Goal: Task Accomplishment & Management: Use online tool/utility

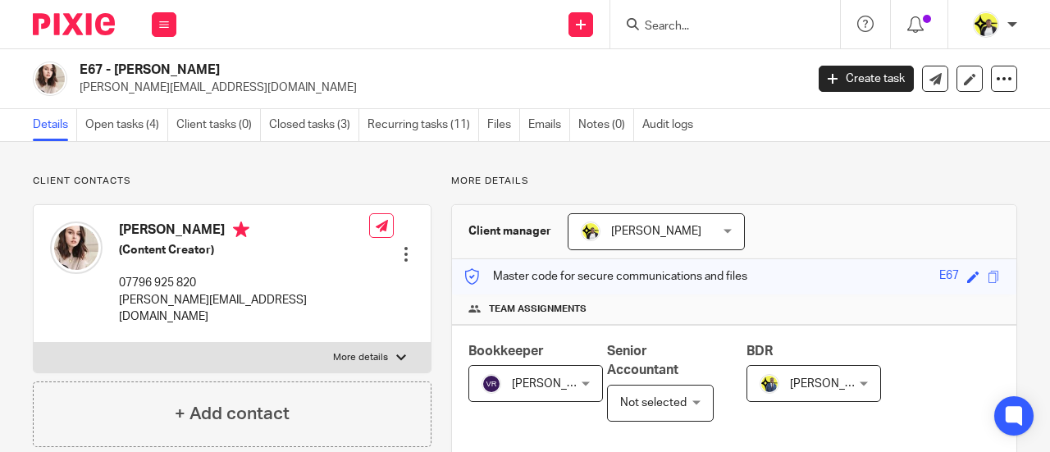
click at [731, 27] on input "Search" at bounding box center [717, 27] width 148 height 15
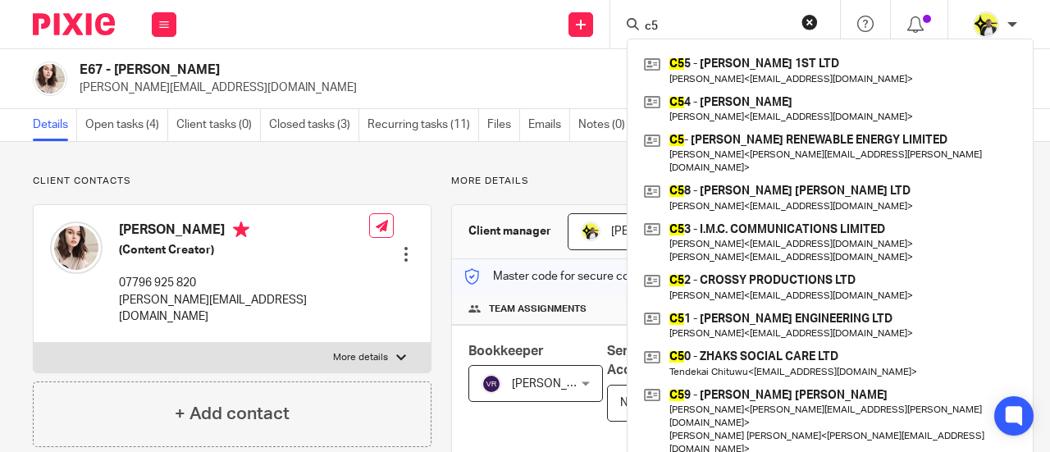
type input "c"
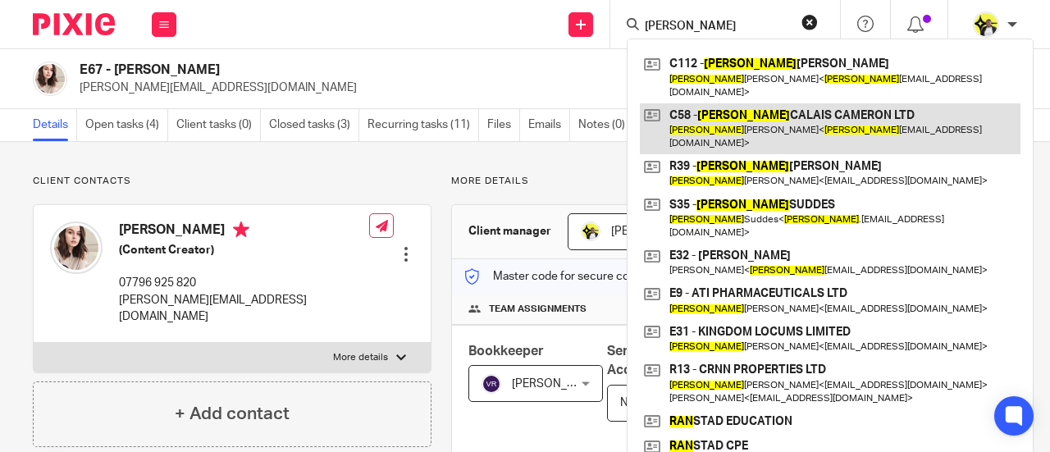
type input "ryan"
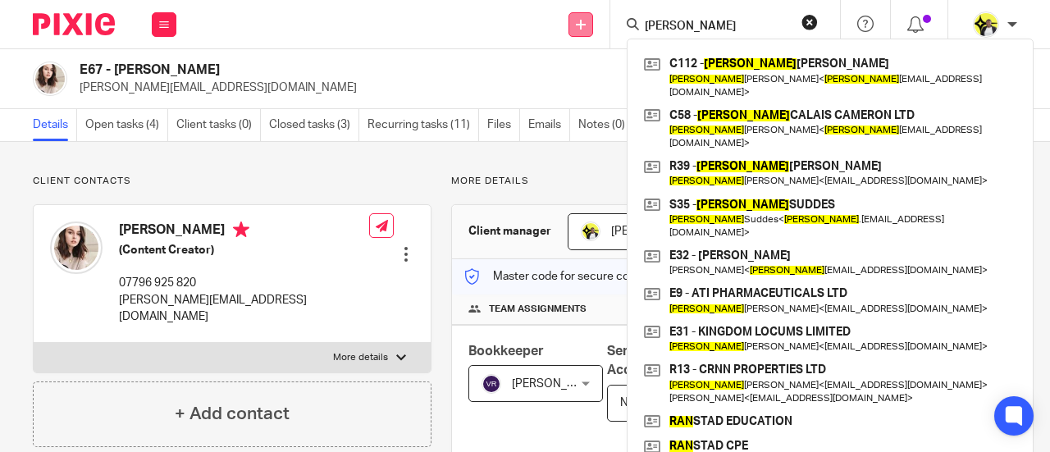
drag, startPoint x: 698, startPoint y: 21, endPoint x: 571, endPoint y: 30, distance: 126.7
click at [571, 30] on div "Send new email Create task Add client Request signature ryan C112 - RYAN CAMERO…" at bounding box center [622, 24] width 858 height 48
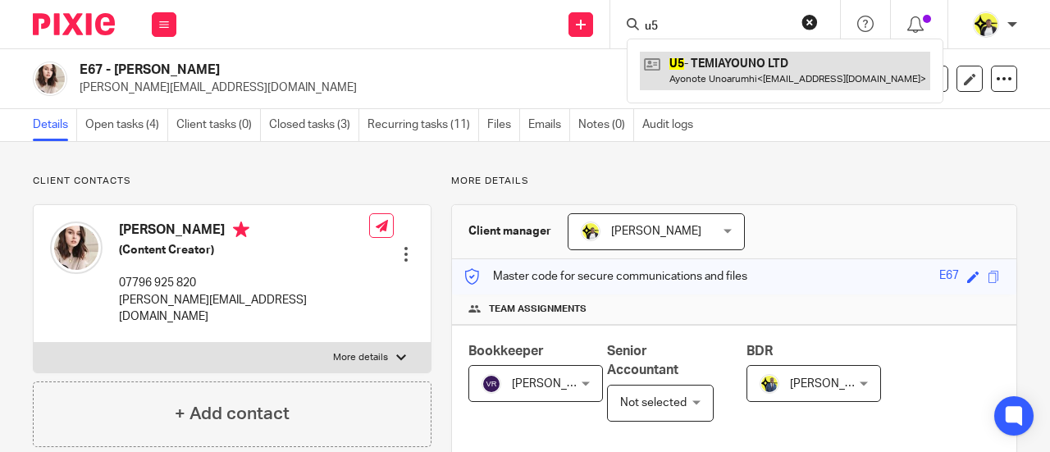
type input "u5"
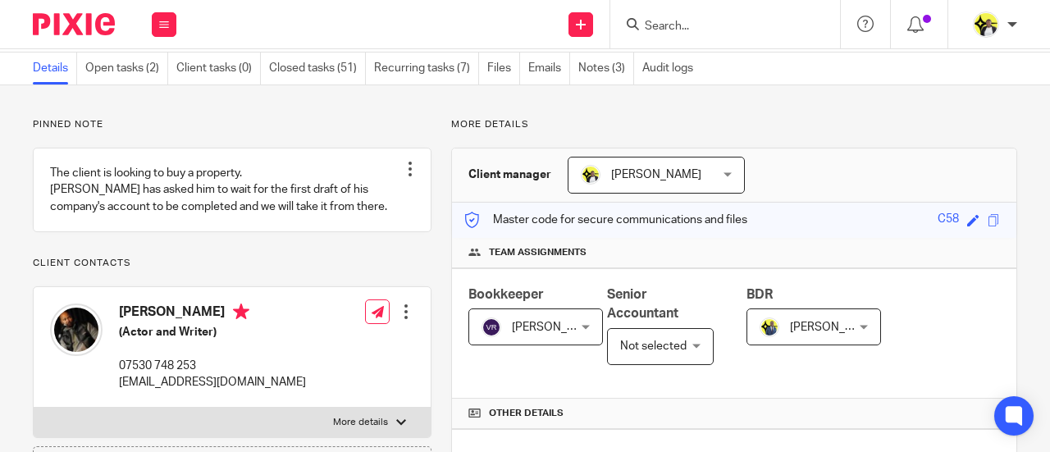
scroll to position [82, 0]
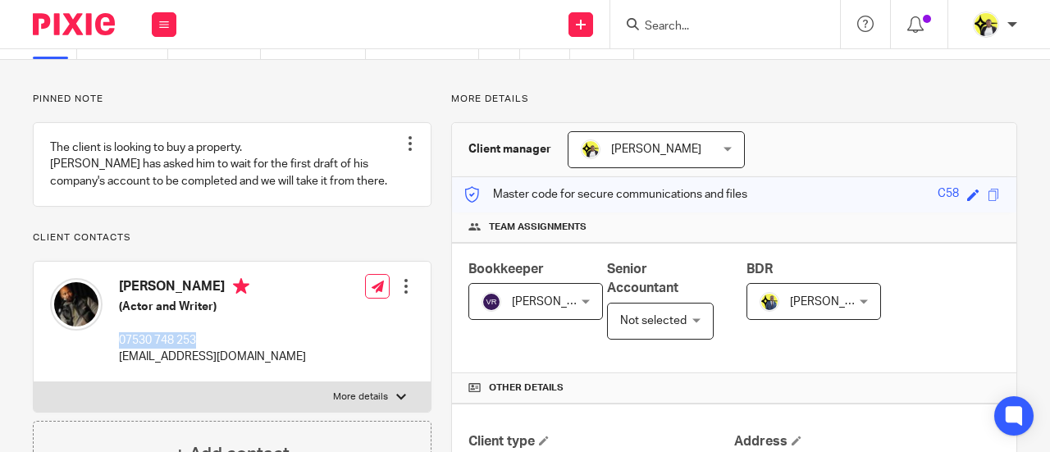
drag, startPoint x: 202, startPoint y: 355, endPoint x: 113, endPoint y: 353, distance: 88.6
click at [113, 353] on div "Ryan Cameron (Actor and Writer) 07530 748 253 ryancalaiscameron@live.co.uk" at bounding box center [178, 321] width 256 height 103
copy p "07530 748 253"
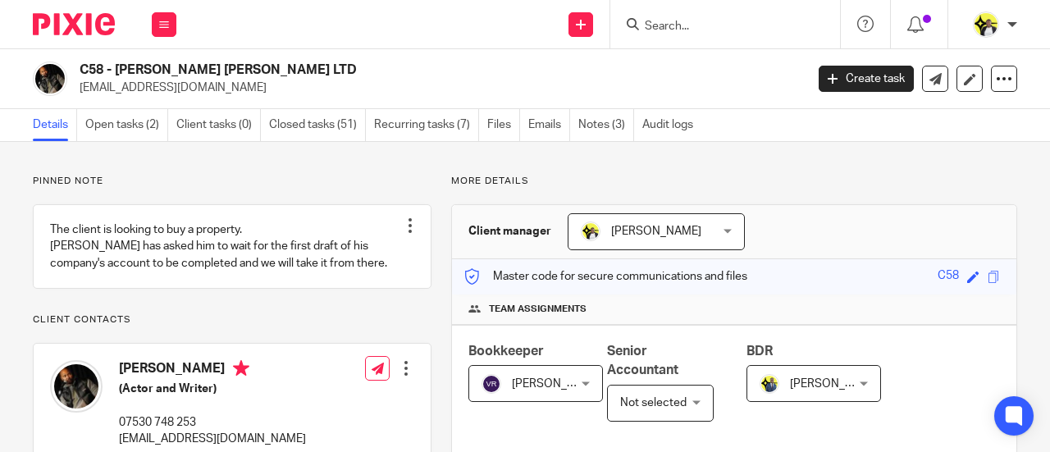
click at [659, 25] on input "Search" at bounding box center [717, 27] width 148 height 15
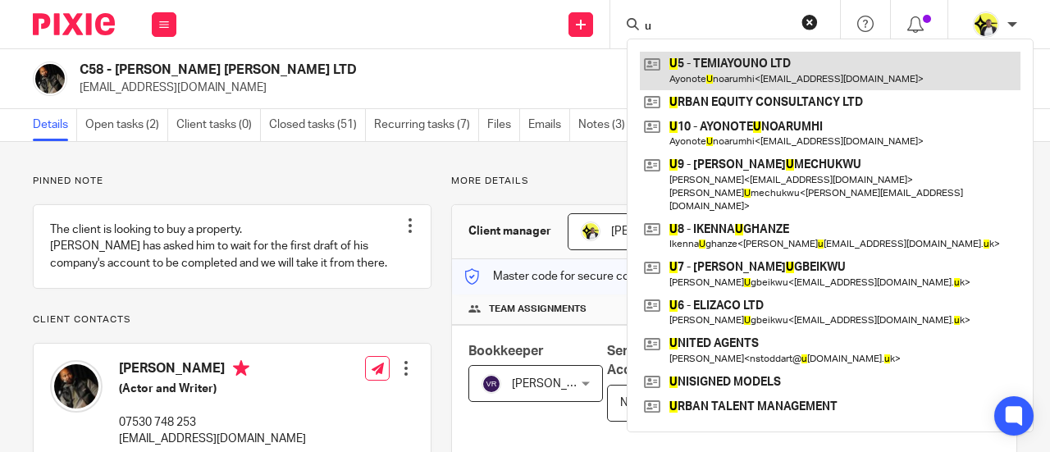
type input "u"
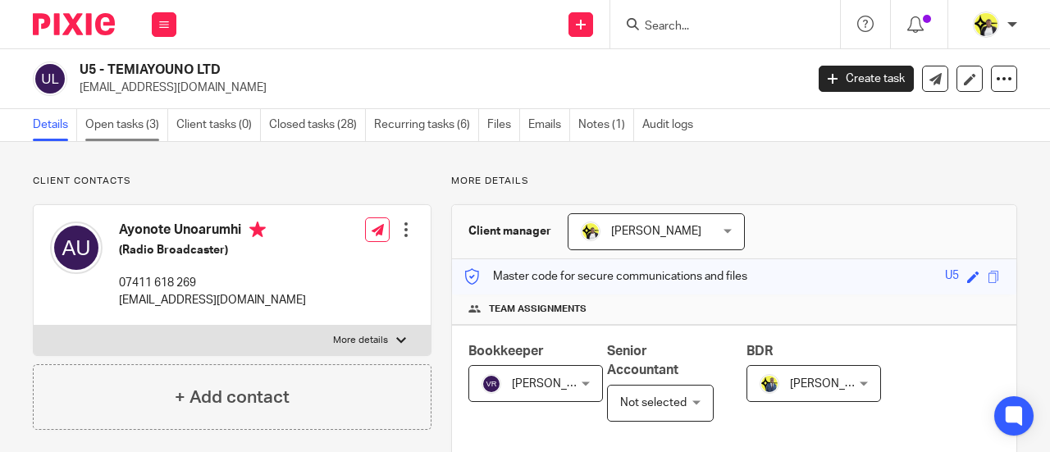
click at [130, 119] on link "Open tasks (3)" at bounding box center [126, 125] width 83 height 32
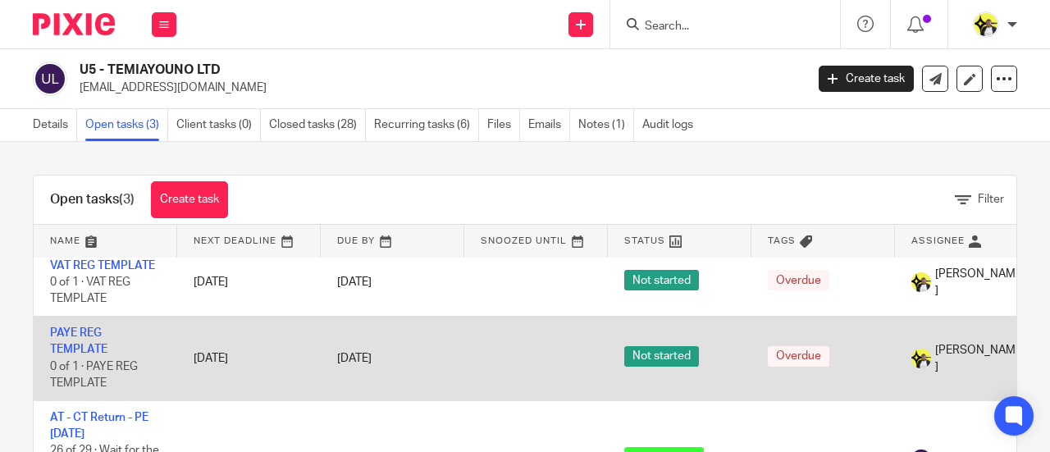
scroll to position [20, 0]
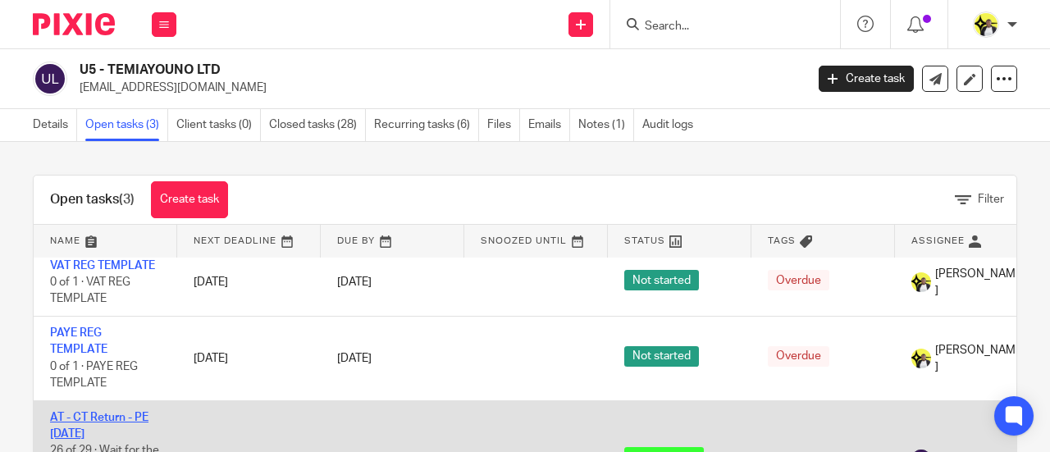
click at [94, 412] on link "AT - CT Return - PE [DATE]" at bounding box center [99, 426] width 98 height 28
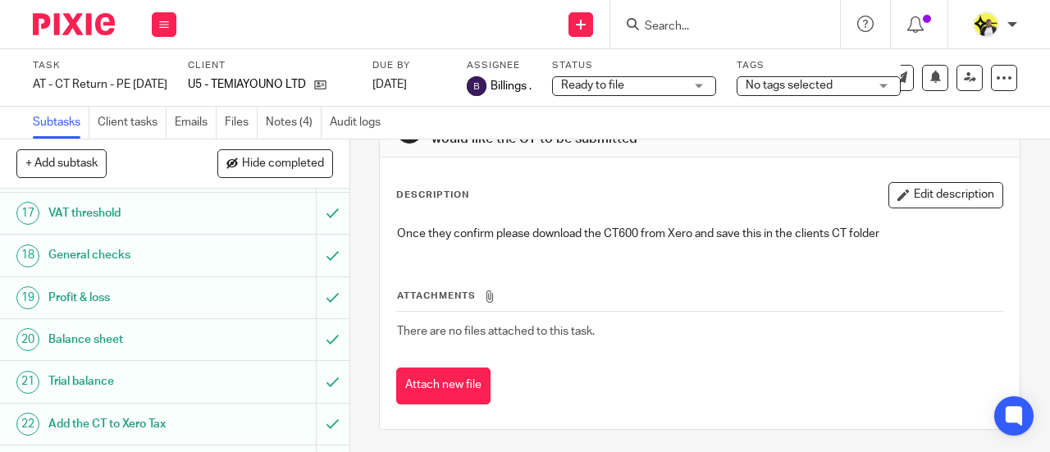
scroll to position [985, 0]
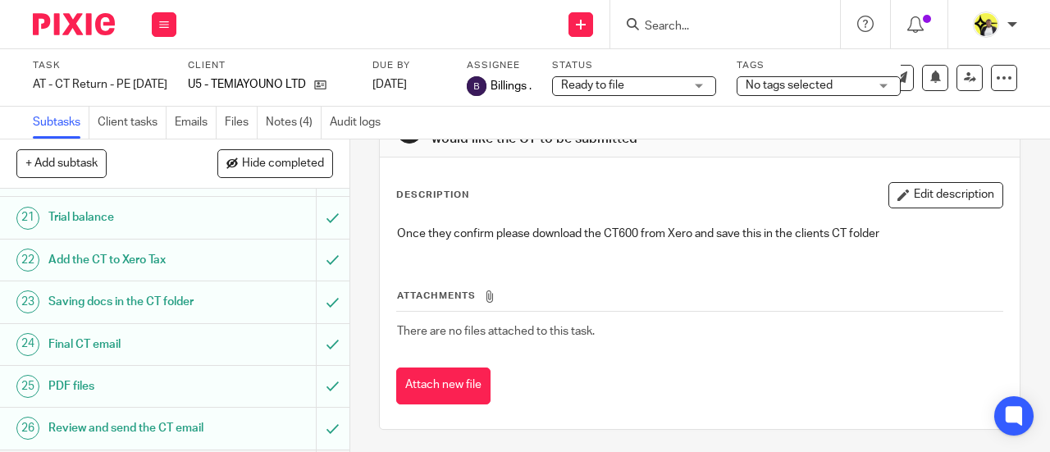
click at [126, 146] on h1 "Profit & loss" at bounding box center [131, 133] width 167 height 25
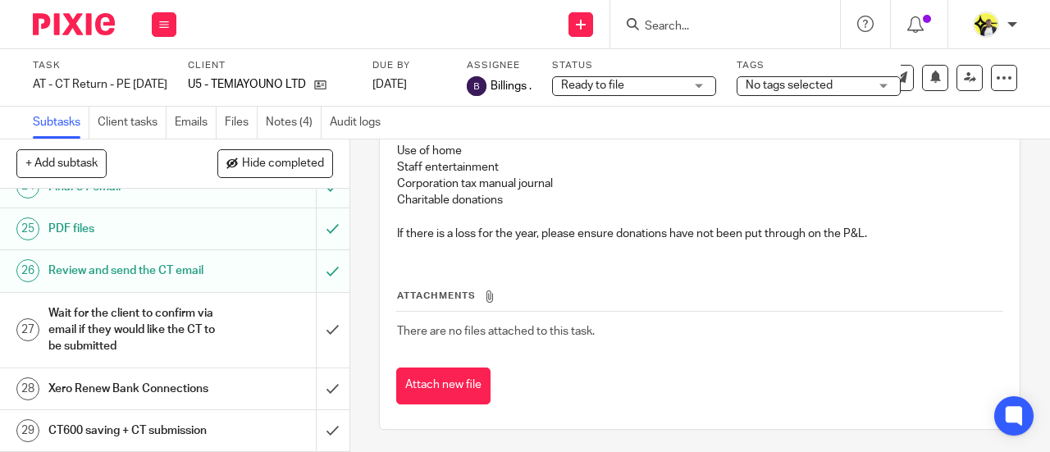
scroll to position [1153, 0]
click at [118, 199] on h1 "Final CT email" at bounding box center [131, 187] width 167 height 25
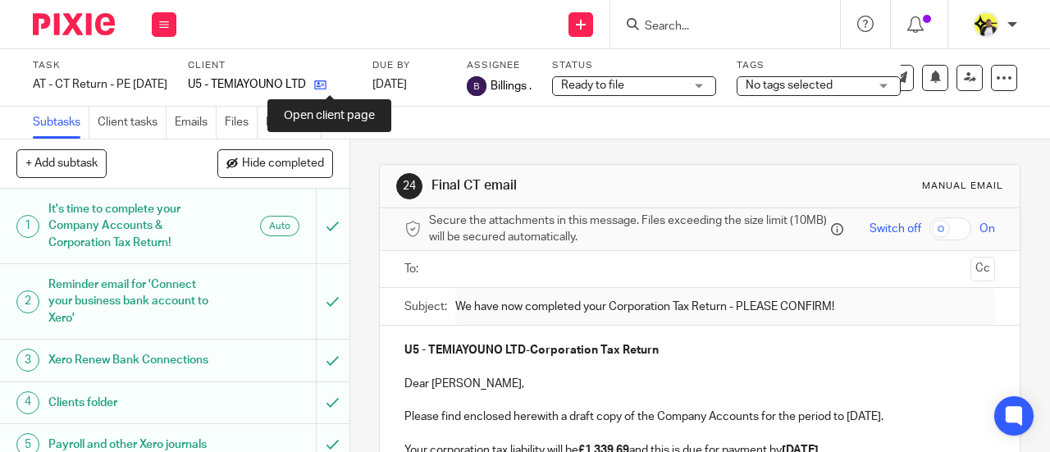
click at [327, 88] on icon at bounding box center [320, 85] width 12 height 12
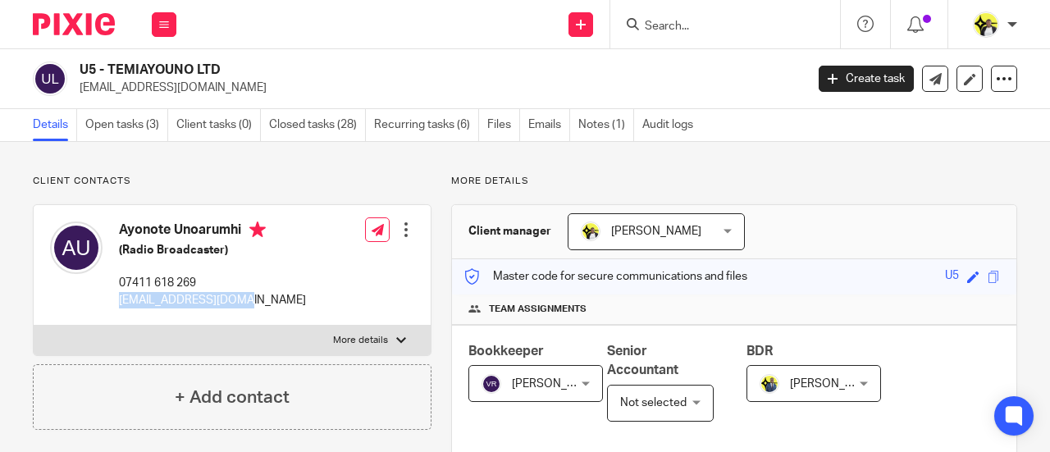
drag, startPoint x: 254, startPoint y: 298, endPoint x: 114, endPoint y: 309, distance: 140.7
click at [114, 309] on div "Ayonote Unoarumhi (Radio Broadcaster) 07411 618 269 temiayouno@gmail.com" at bounding box center [178, 264] width 256 height 103
copy p "temiayouno@gmail.com"
click at [115, 122] on link "Open tasks (3)" at bounding box center [126, 125] width 83 height 32
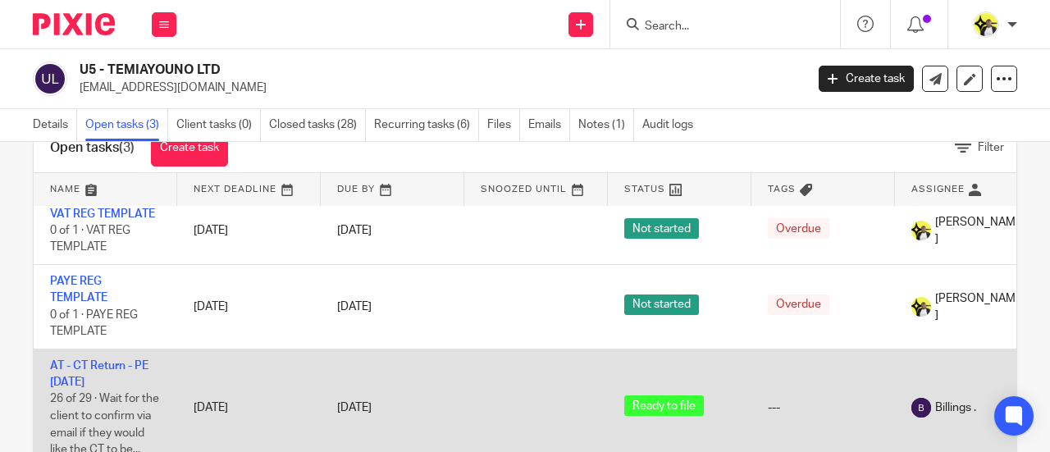
scroll to position [99, 0]
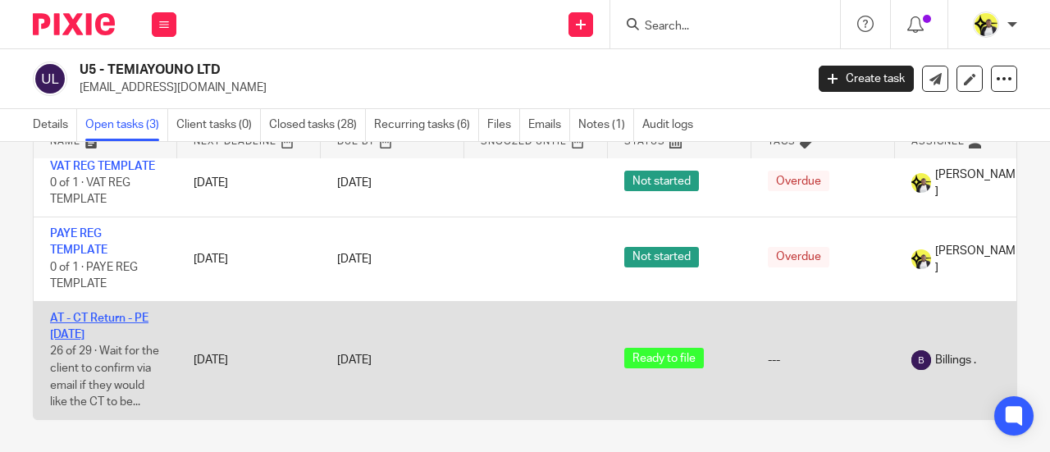
click at [107, 313] on link "AT - CT Return - PE 30-04-2025" at bounding box center [99, 327] width 98 height 28
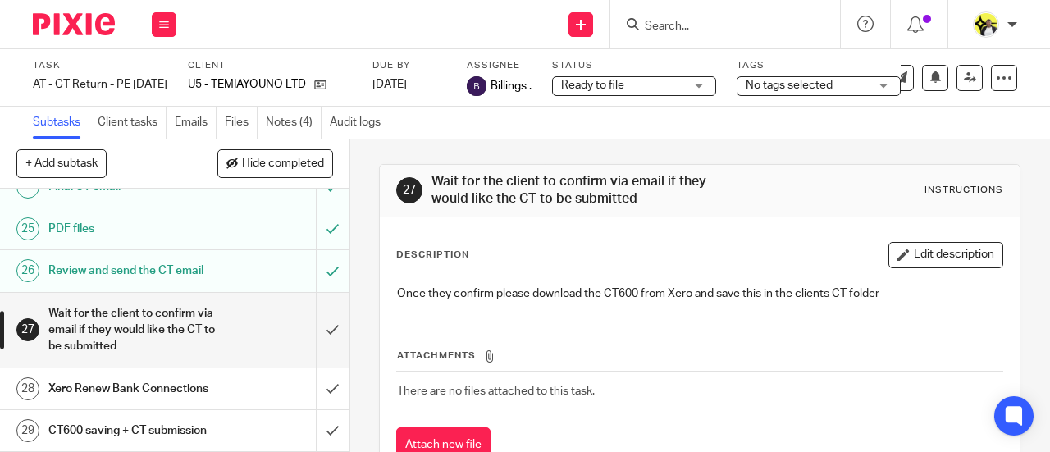
scroll to position [1153, 0]
click at [107, 199] on h1 "Final CT email" at bounding box center [131, 187] width 167 height 25
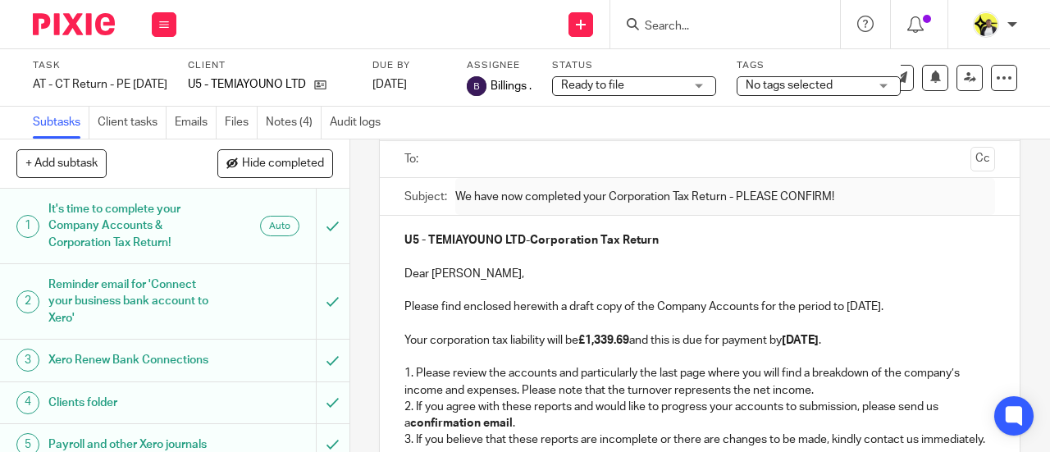
scroll to position [246, 0]
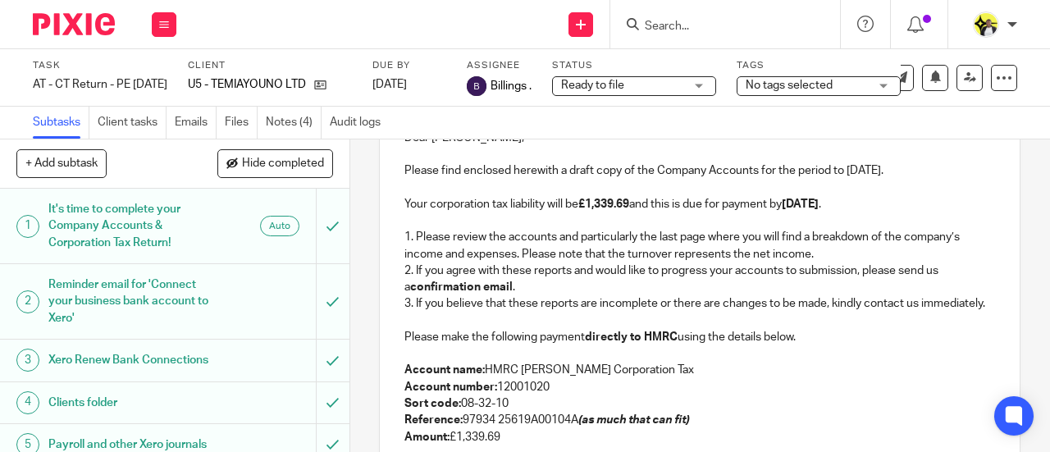
drag, startPoint x: 791, startPoint y: 208, endPoint x: 893, endPoint y: 208, distance: 101.8
click at [893, 208] on p "Your corporation tax liability will be £1,339.69 and this is due for payment by…" at bounding box center [700, 204] width 591 height 16
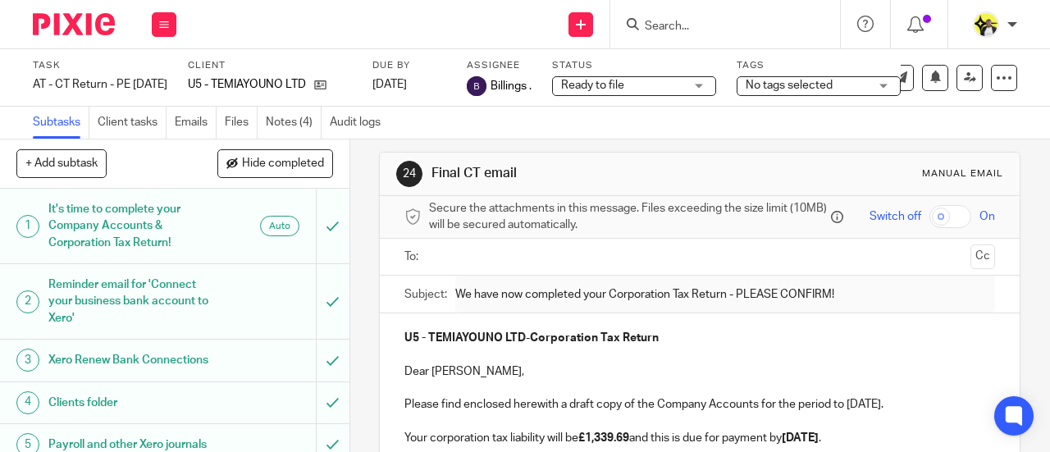
scroll to position [0, 0]
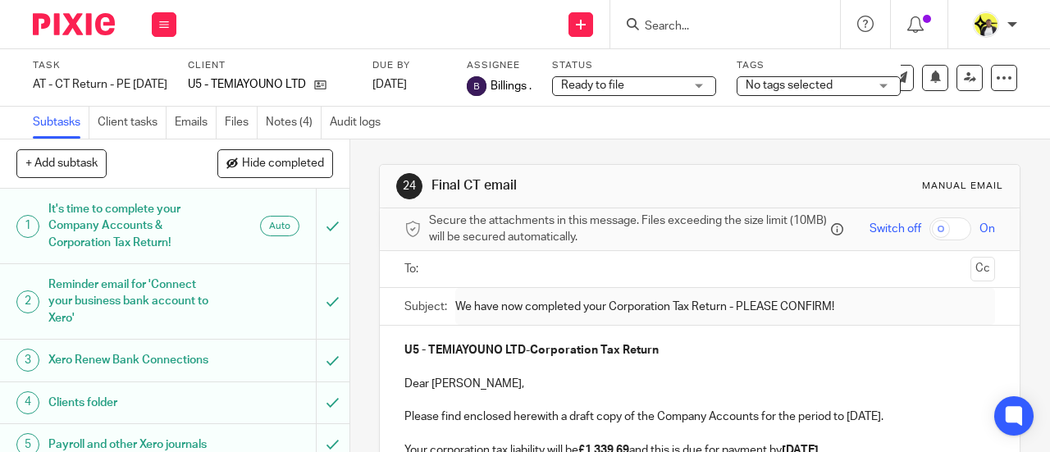
click at [684, 24] on input "Search" at bounding box center [717, 27] width 148 height 15
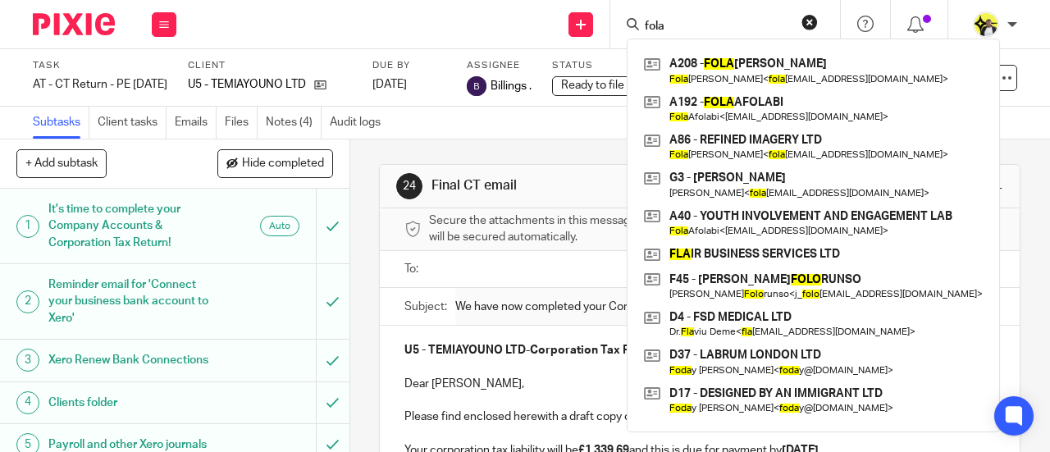
type input "fola"
click button "submit" at bounding box center [0, 0] width 0 height 0
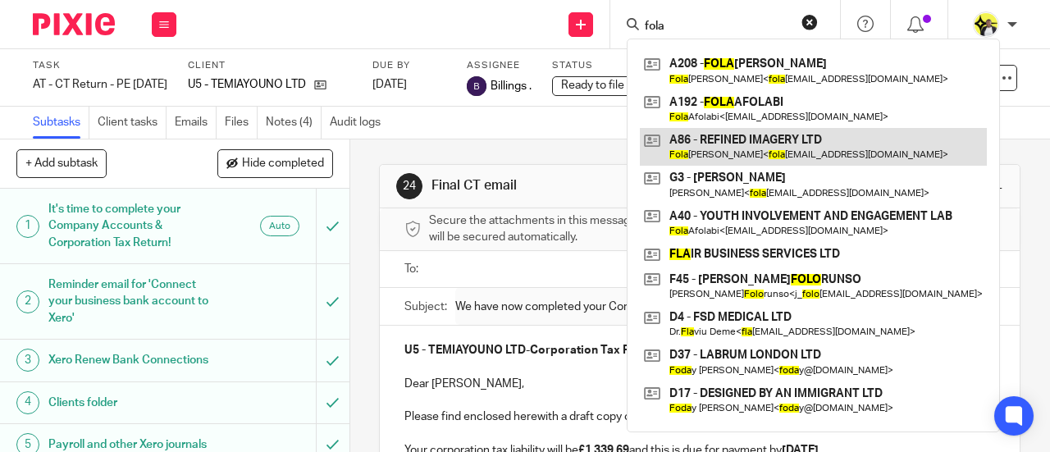
click at [788, 142] on link at bounding box center [813, 147] width 347 height 38
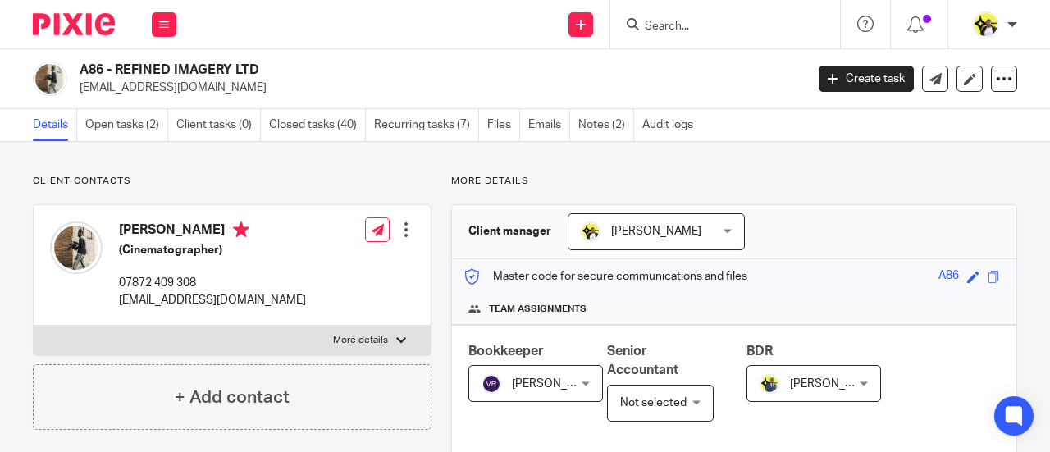
drag, startPoint x: 902, startPoint y: 172, endPoint x: 817, endPoint y: 188, distance: 86.1
click at [683, 21] on input "Search" at bounding box center [717, 27] width 148 height 15
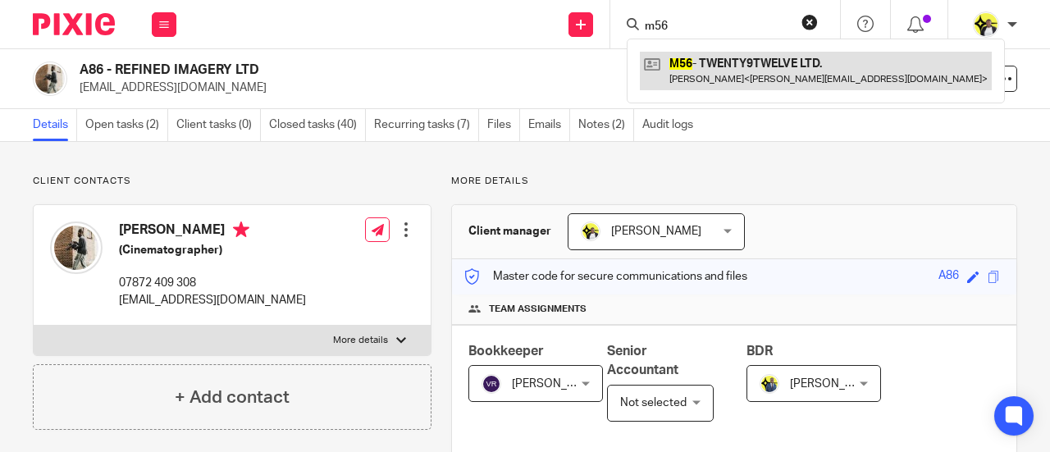
type input "m56"
click at [757, 65] on link at bounding box center [816, 71] width 352 height 38
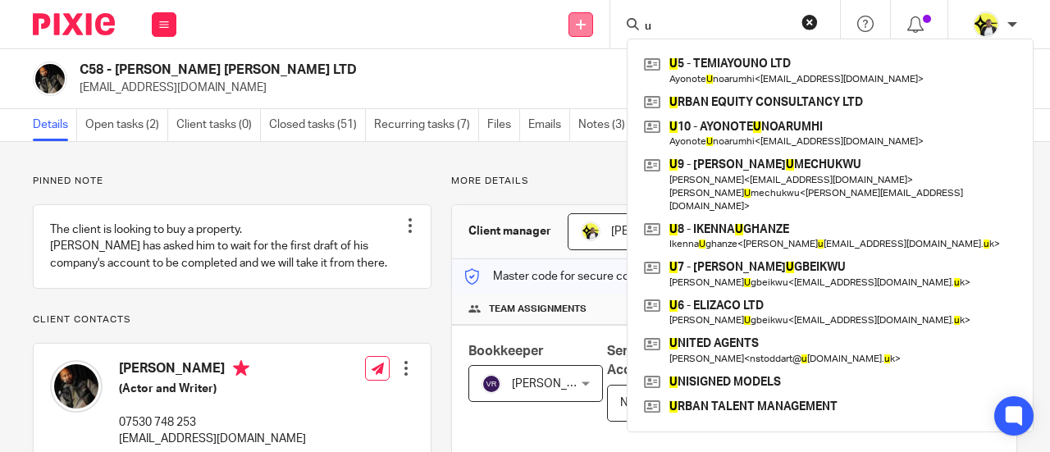
drag, startPoint x: 685, startPoint y: 27, endPoint x: 572, endPoint y: 30, distance: 113.3
click at [573, 30] on div "Send new email Create task Add client Request signature u U 5 - TEMIAYOUNO LTD …" at bounding box center [622, 24] width 858 height 48
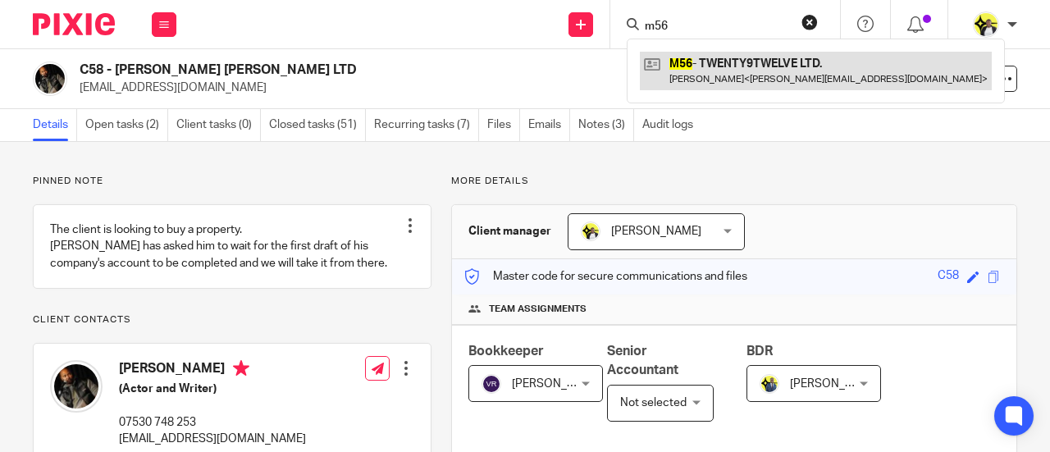
type input "m56"
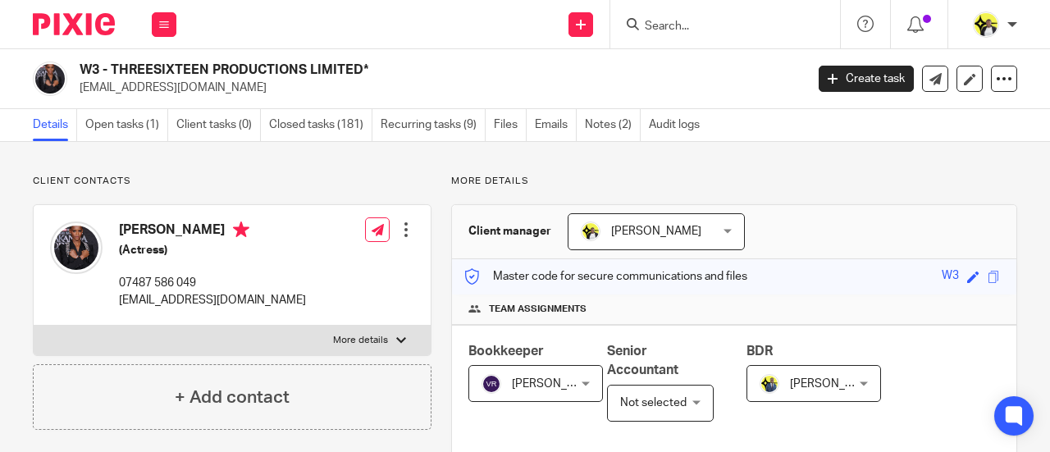
scroll to position [10, 0]
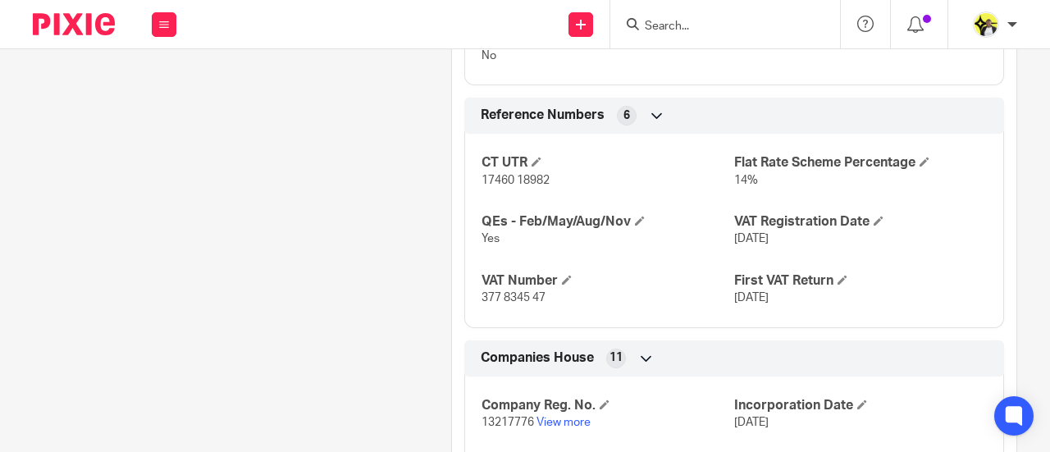
scroll to position [1243, 0]
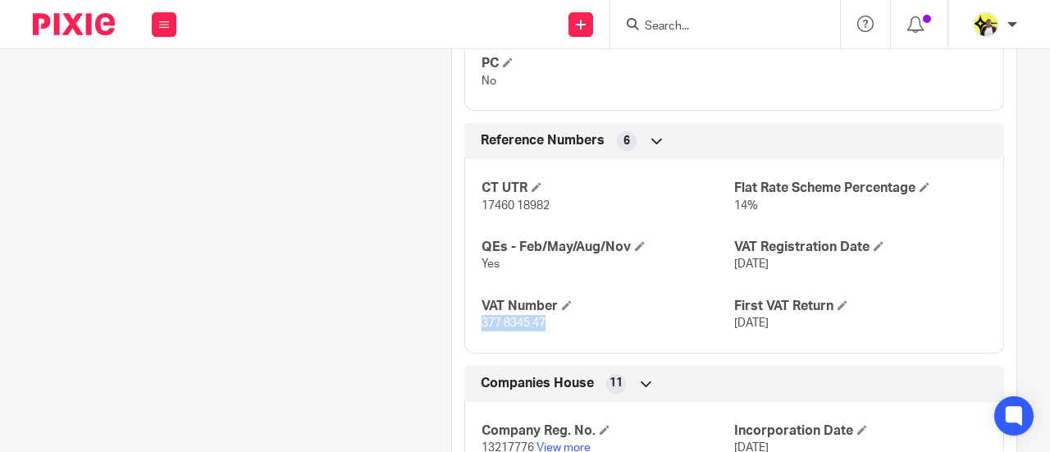
drag, startPoint x: 550, startPoint y: 319, endPoint x: 475, endPoint y: 321, distance: 74.7
click at [482, 321] on p "377 8345 47" at bounding box center [608, 323] width 253 height 16
copy span "377 8345 47"
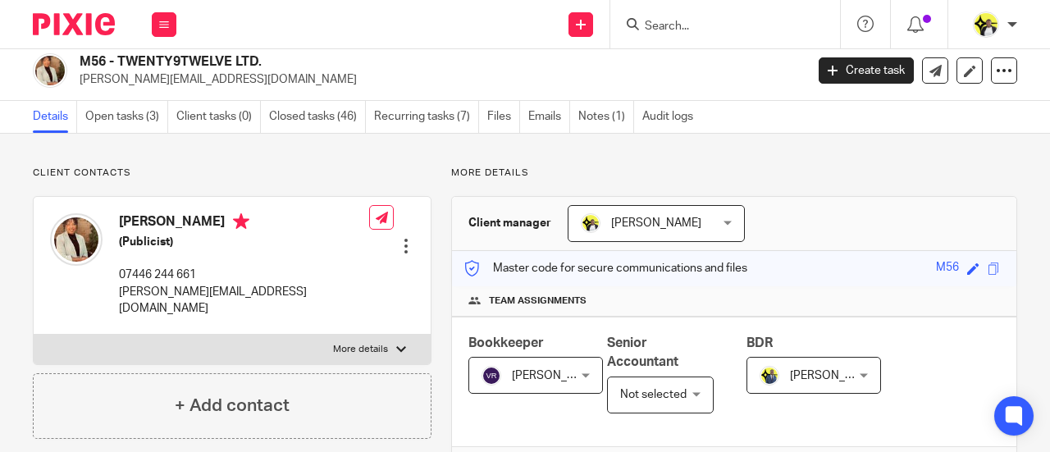
scroll to position [0, 0]
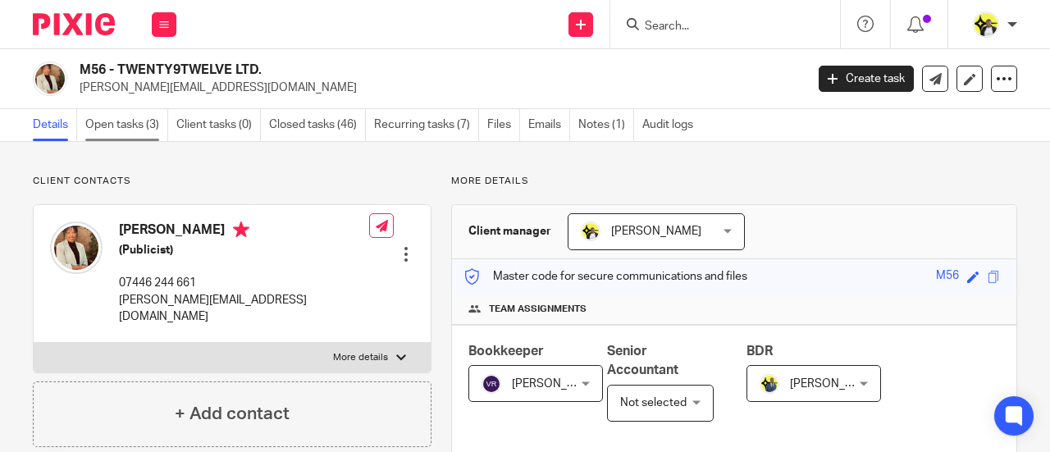
click at [154, 126] on link "Open tasks (3)" at bounding box center [126, 125] width 83 height 32
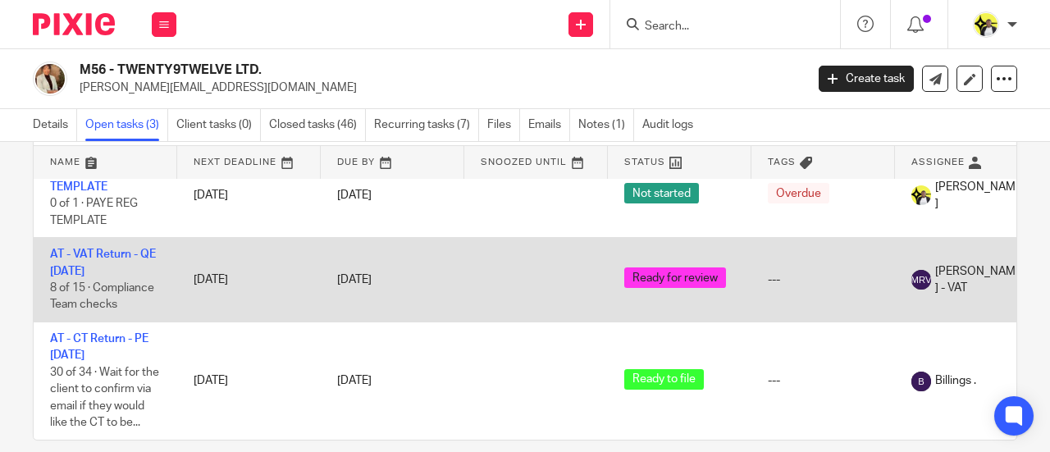
scroll to position [99, 0]
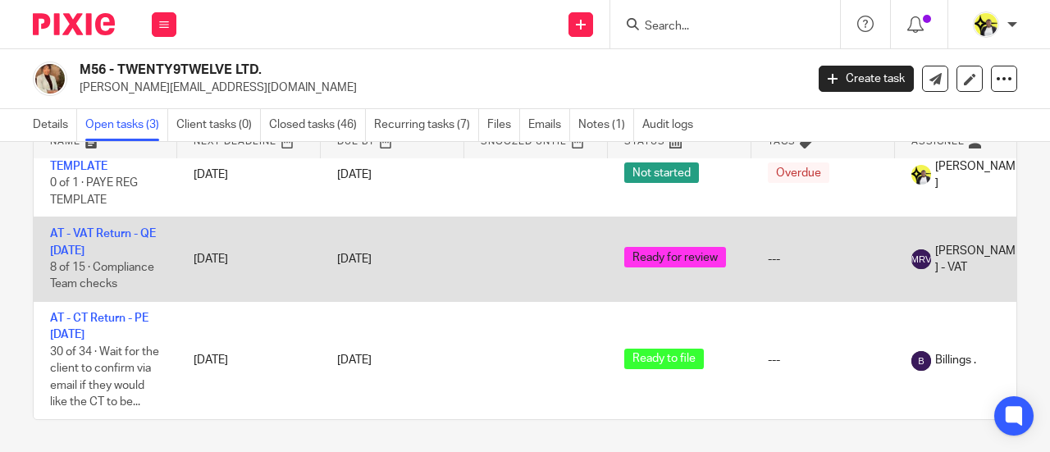
click at [85, 217] on td "AT - VAT Return - QE 31-08-2025 8 of 15 · Compliance Team checks" at bounding box center [106, 259] width 144 height 85
click at [85, 228] on link "AT - VAT Return - QE [DATE]" at bounding box center [103, 242] width 106 height 28
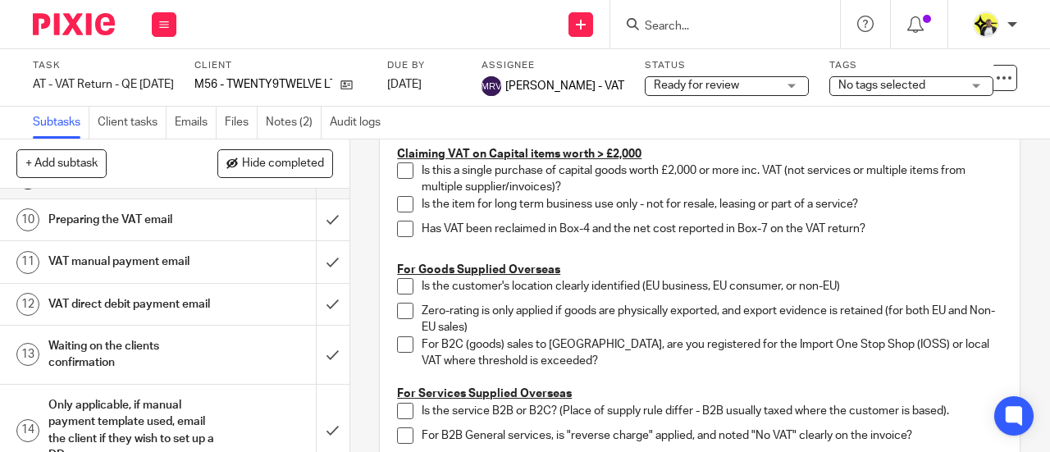
scroll to position [368, 0]
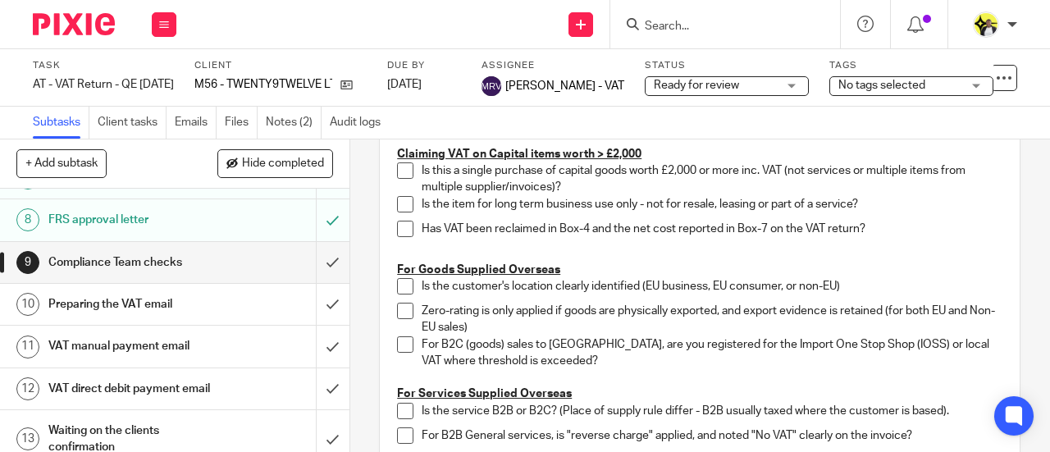
click at [176, 342] on h1 "VAT manual payment email" at bounding box center [131, 346] width 167 height 25
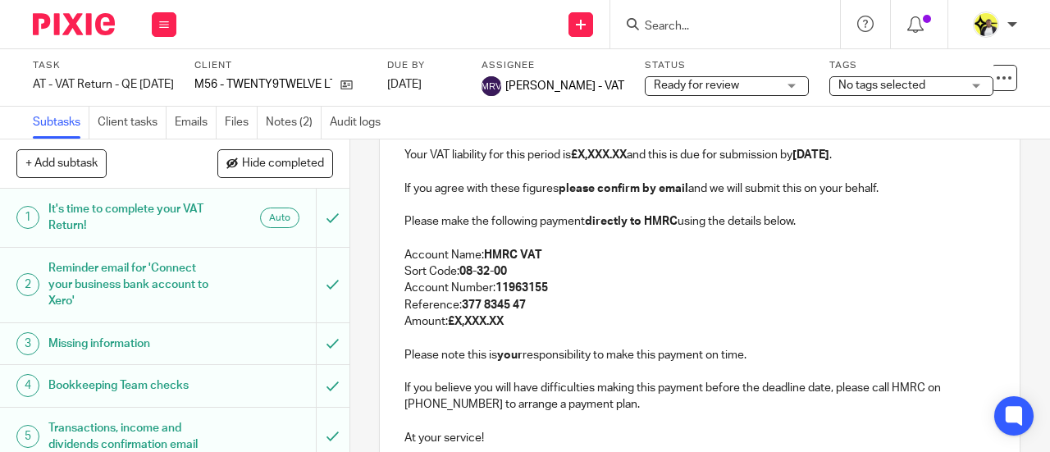
scroll to position [328, 0]
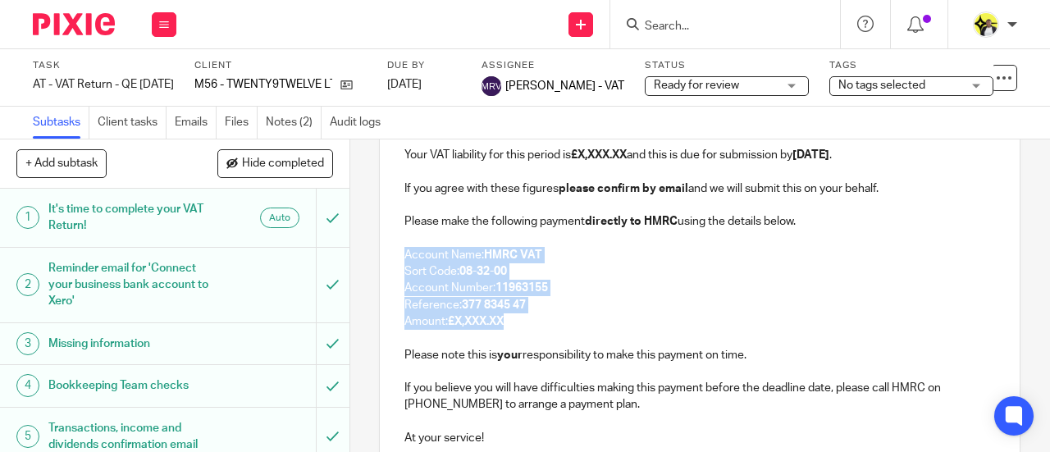
drag, startPoint x: 519, startPoint y: 350, endPoint x: 400, endPoint y: 278, distance: 138.5
click at [400, 278] on div "M56 - TWENTY9TWELVE LTD. - VAT RETURN Dear Yazmin, Period Ended 31st August 202…" at bounding box center [700, 245] width 640 height 494
copy div "Account Name: HMRC VAT Sort Code: 08-32-00 Account Number: 11963155 Reference: …"
click at [344, 81] on link at bounding box center [342, 84] width 21 height 16
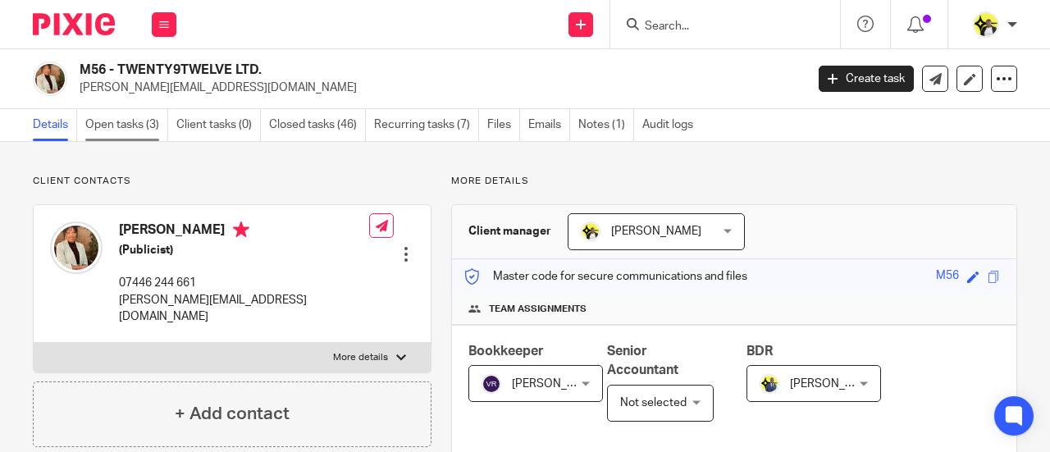
click at [122, 127] on link "Open tasks (3)" at bounding box center [126, 125] width 83 height 32
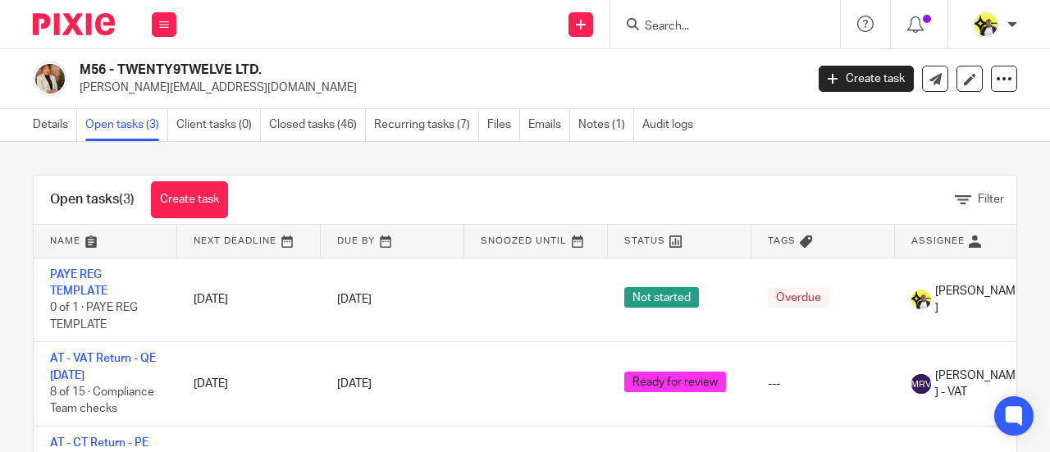
scroll to position [37, 0]
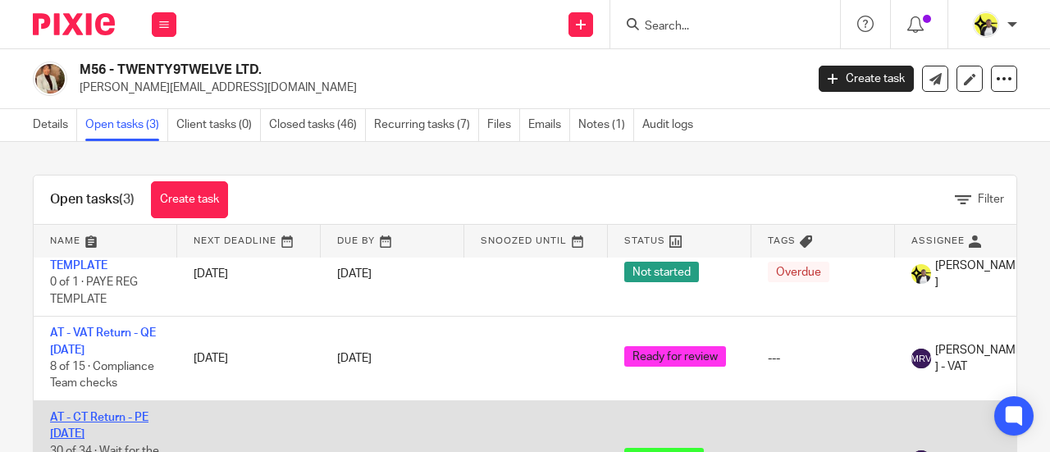
click at [108, 412] on link "AT - CT Return - PE [DATE]" at bounding box center [99, 426] width 98 height 28
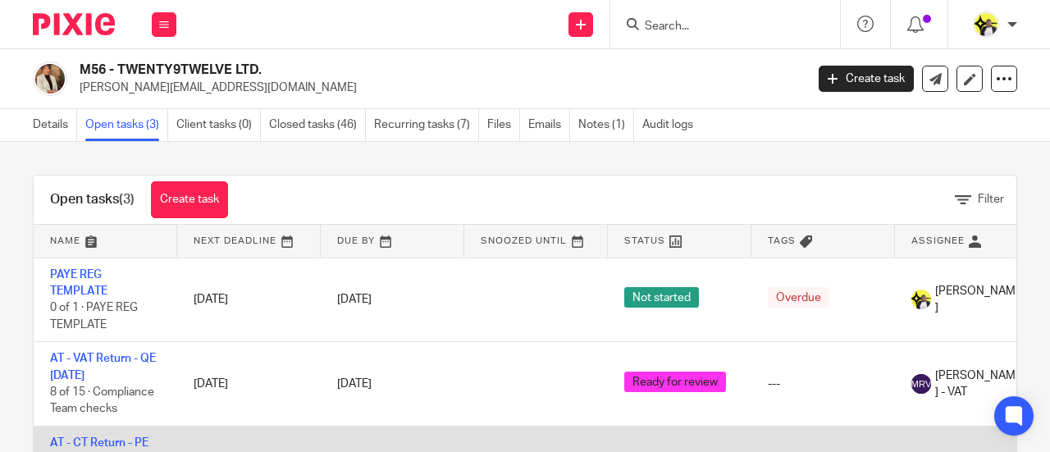
scroll to position [37, 0]
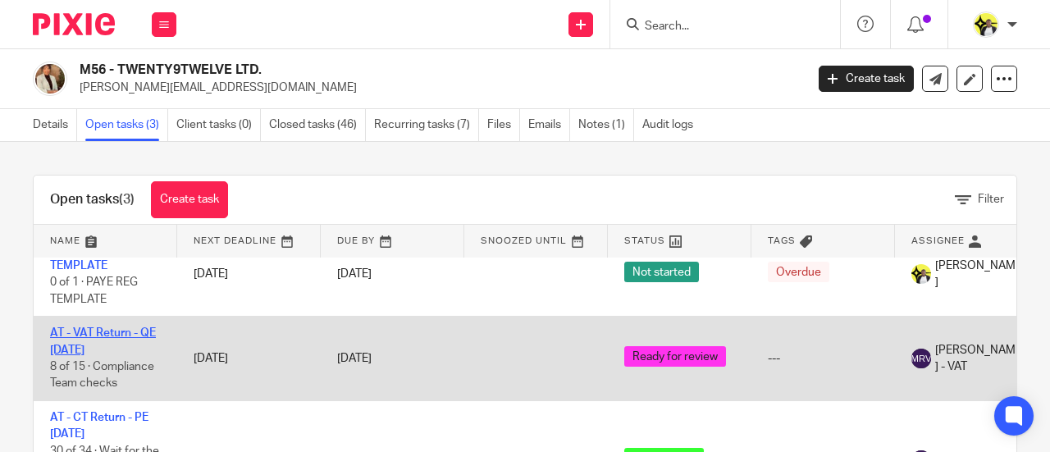
click at [119, 327] on link "AT - VAT Return - QE [DATE]" at bounding box center [103, 341] width 106 height 28
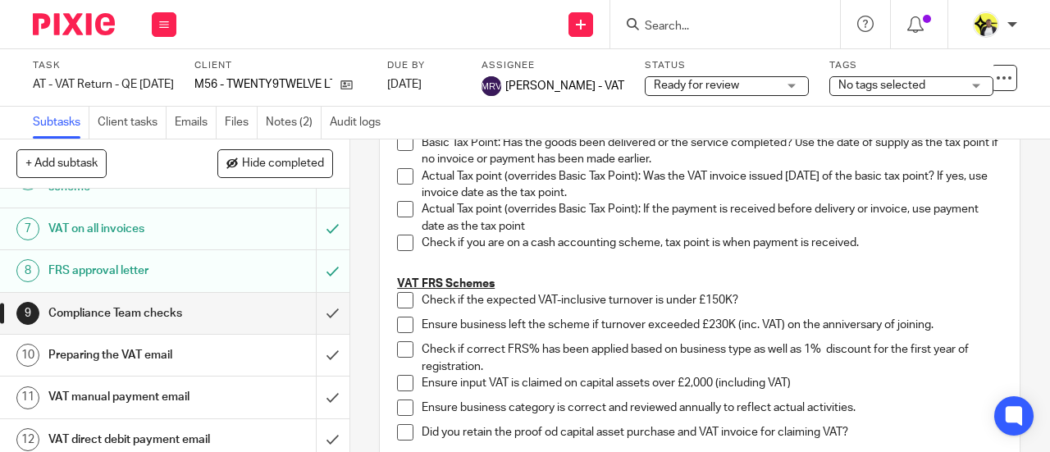
scroll to position [286, 0]
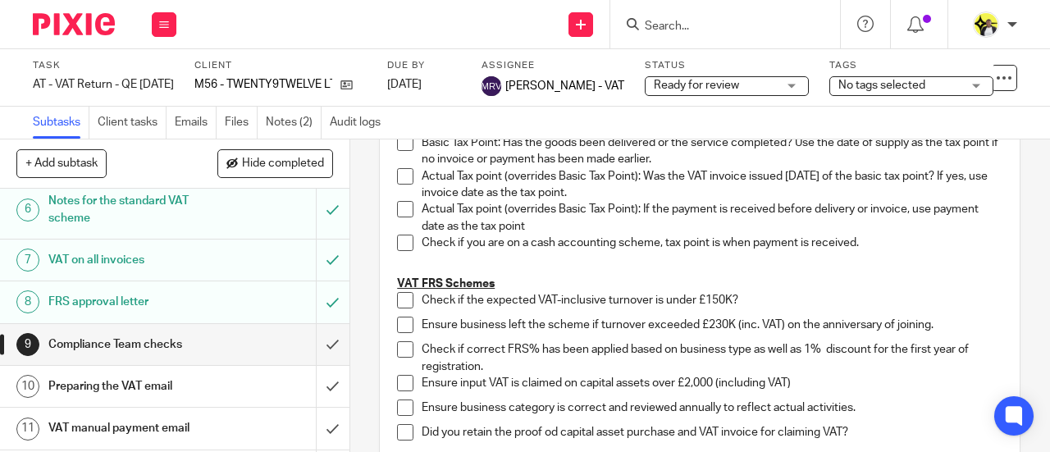
click at [149, 419] on h1 "VAT manual payment email" at bounding box center [131, 428] width 167 height 25
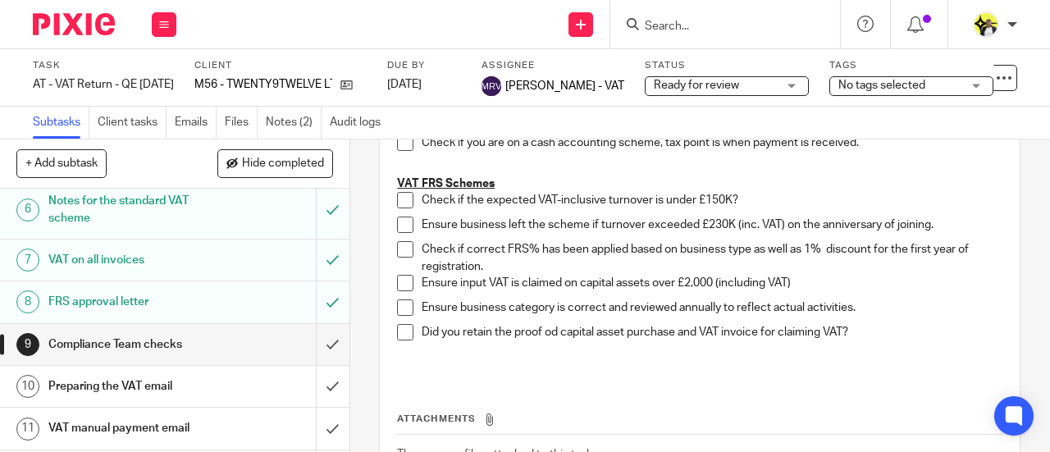
scroll to position [1217, 0]
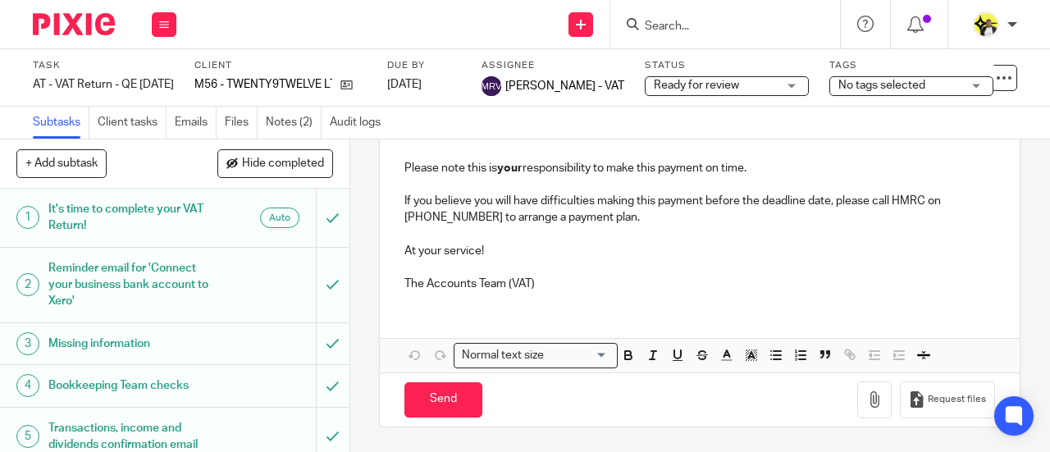
scroll to position [452, 0]
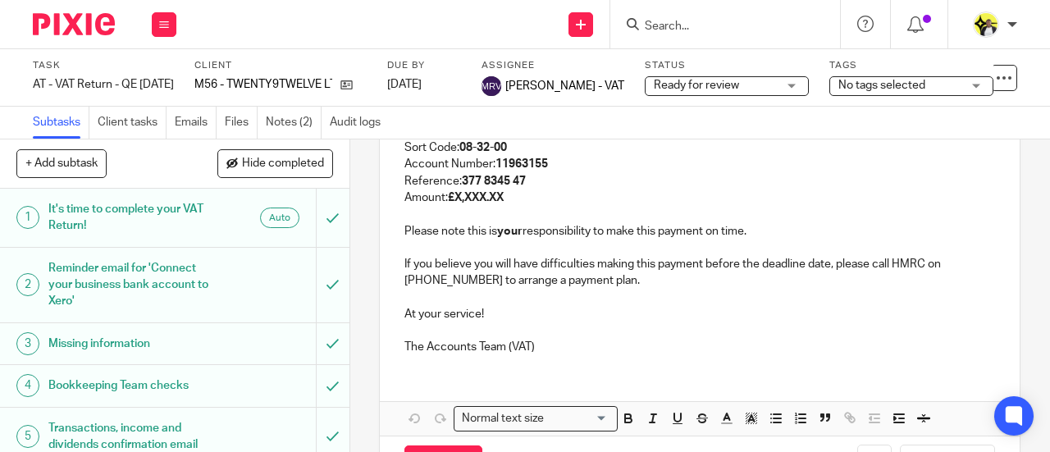
click at [481, 322] on p "At your service!" at bounding box center [700, 314] width 591 height 16
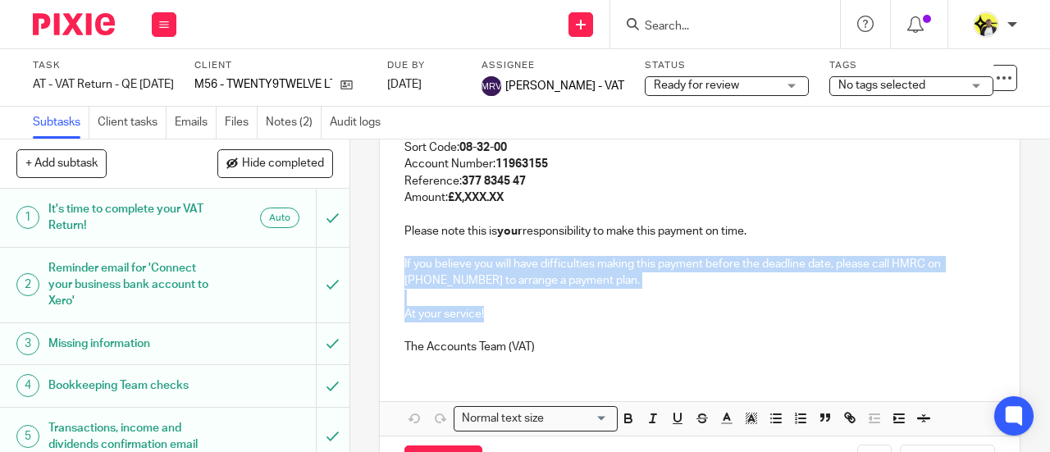
drag, startPoint x: 486, startPoint y: 337, endPoint x: 397, endPoint y: 289, distance: 101.0
click at [397, 289] on div "M56 - TWENTY9TWELVE LTD. - VAT RETURN Dear [PERSON_NAME], Period Ended [DATE] h…" at bounding box center [700, 121] width 640 height 494
copy div "If you believe you will have difficulties making this payment before the deadli…"
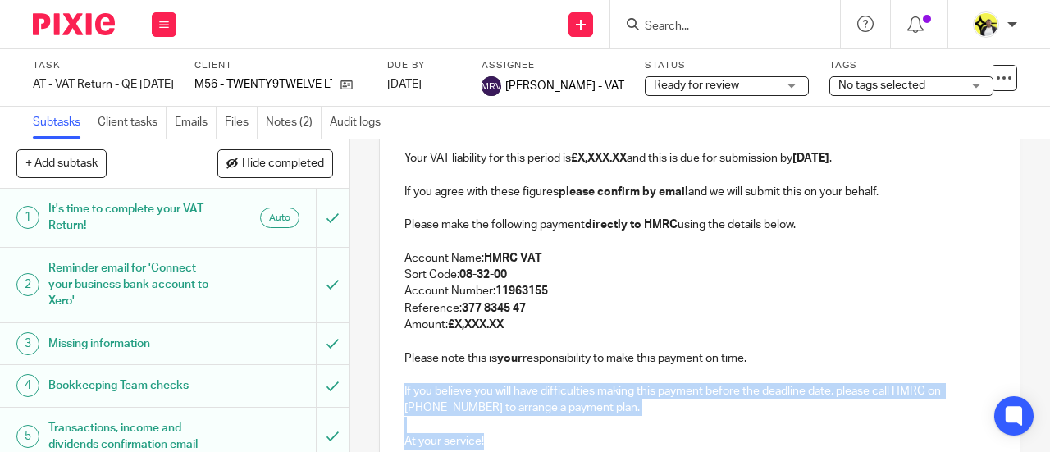
scroll to position [124, 0]
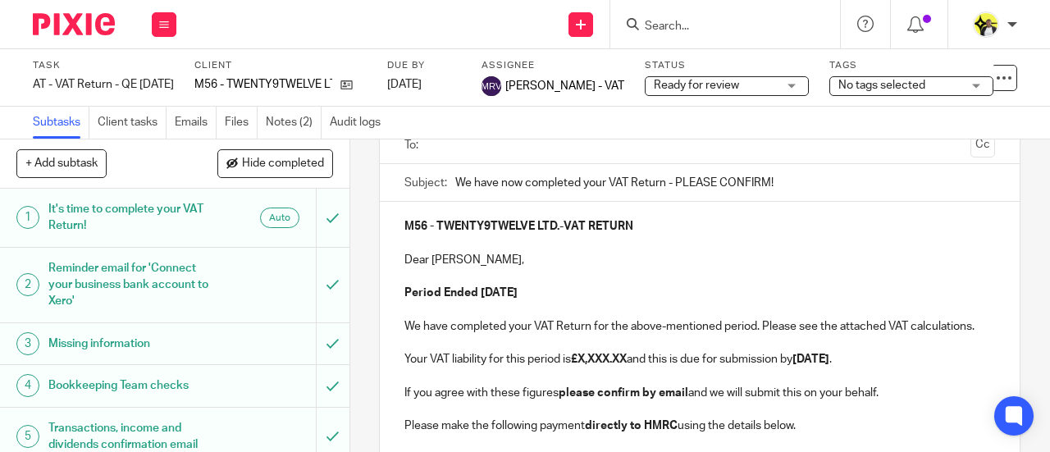
click at [714, 24] on input "Search" at bounding box center [717, 27] width 148 height 15
type input "m"
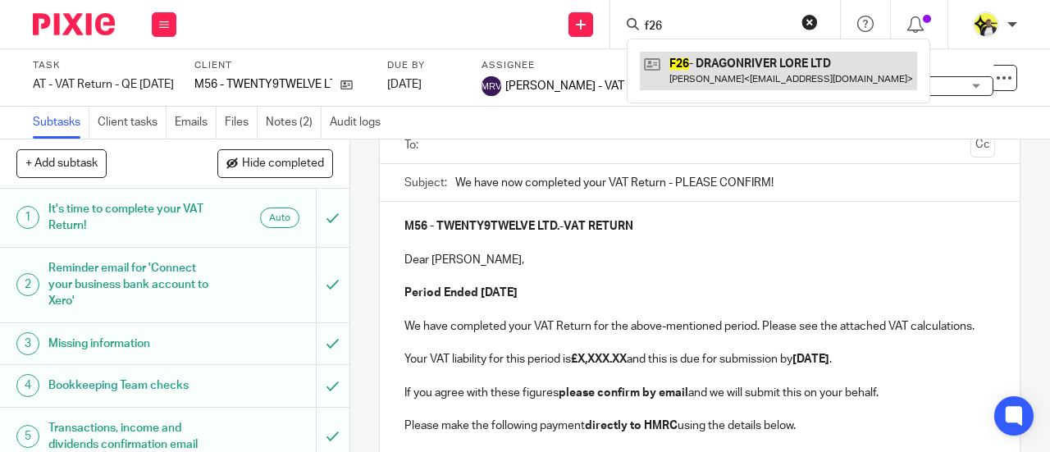
type input "f26"
